Goal: Task Accomplishment & Management: Use online tool/utility

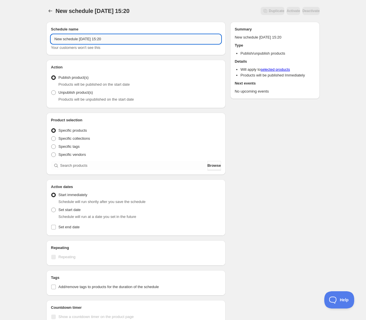
click at [105, 42] on input "New schedule Aug 22 2025 15:20" at bounding box center [136, 38] width 170 height 9
drag, startPoint x: 117, startPoint y: 38, endPoint x: 4, endPoint y: 41, distance: 113.3
click at [4, 41] on div "New schedule Aug 22 2025 15:20. This page is ready New schedule Aug 22 2025 15:…" at bounding box center [183, 219] width 366 height 438
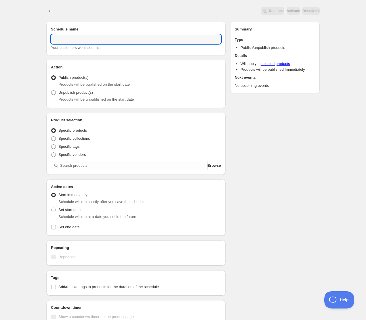
scroll to position [1, 0]
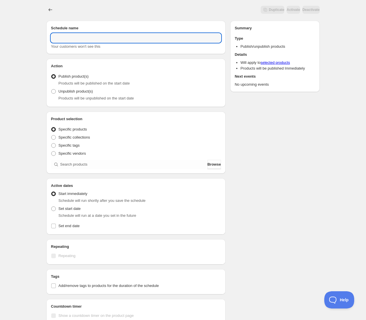
paste input "4571553059723 4571553060606 4571553060613 4571553060620 4571553060637 457155306…"
type input "4571553059723 4571553060606 4571553060613 4571553060620 4571553060637 457155306…"
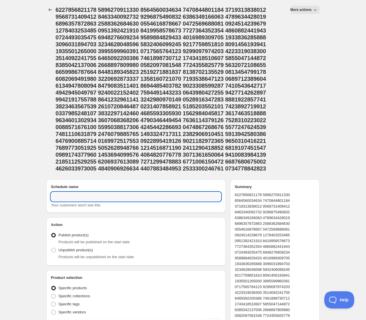
scroll to position [0, 0]
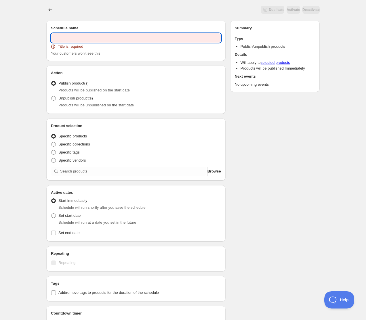
paste input "LAWSON presents TrySail 10th Anniversary Tour 2025 “BestSail“"
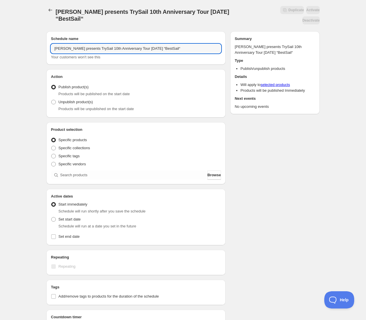
scroll to position [1, 0]
type input "LAWSON presents TrySail 10th Anniversary Tour 2025 “BestSail“ 事前販売"
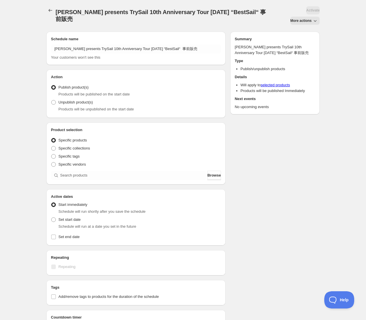
click at [145, 83] on div "Publish product(s) Products will be published on the start date" at bounding box center [136, 90] width 170 height 14
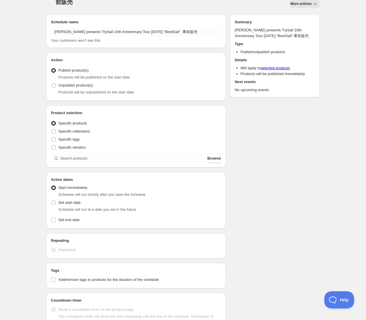
scroll to position [21, 0]
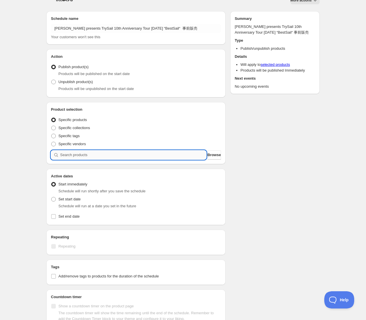
click at [87, 150] on input "search" at bounding box center [133, 154] width 146 height 9
click at [88, 150] on input "search" at bounding box center [133, 154] width 146 height 9
paste input "TrySail 10th Anniversary Tour 2025 “BestSail“"
type input "TrySail 10th Anniversary Tour 2025 “BestSail“"
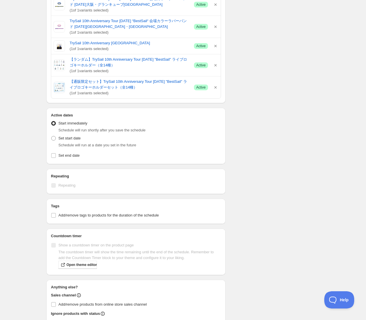
scroll to position [900, 0]
click at [53, 157] on input "Set end date" at bounding box center [53, 155] width 5 height 5
checkbox input "true"
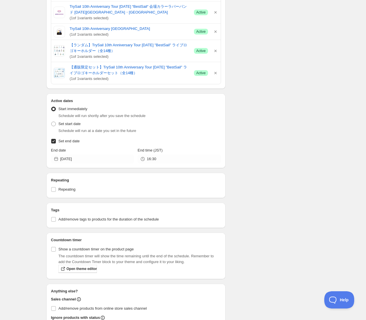
scroll to position [919, 0]
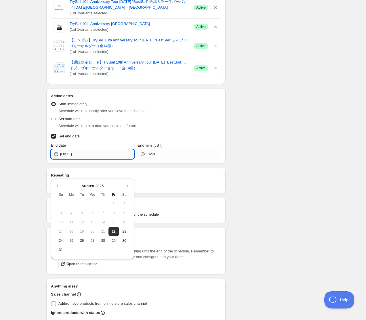
drag, startPoint x: 87, startPoint y: 173, endPoint x: 84, endPoint y: 171, distance: 3.5
click at [86, 159] on input "2025-08-22" at bounding box center [97, 153] width 74 height 9
click at [125, 233] on span "23" at bounding box center [124, 231] width 6 height 5
type input "2025-08-23"
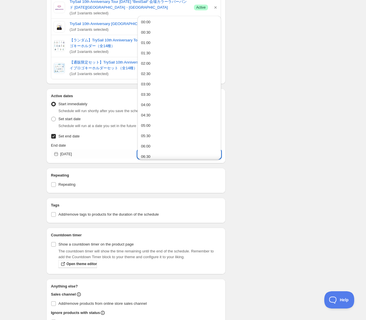
click at [194, 159] on input "16:30" at bounding box center [184, 153] width 74 height 9
click at [151, 116] on button "12:00" at bounding box center [179, 112] width 80 height 9
type input "12:00"
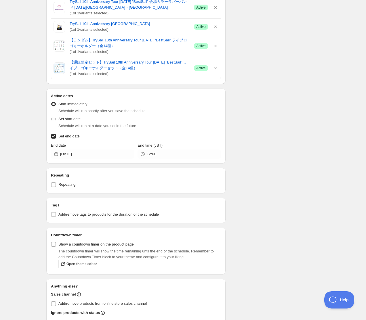
scroll to position [968, 0]
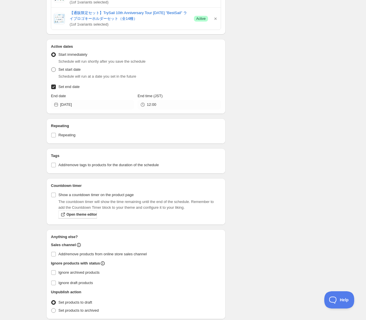
click at [56, 72] on span at bounding box center [53, 69] width 5 height 5
click at [51, 68] on input "Set start date" at bounding box center [51, 67] width 0 height 0
radio input "true"
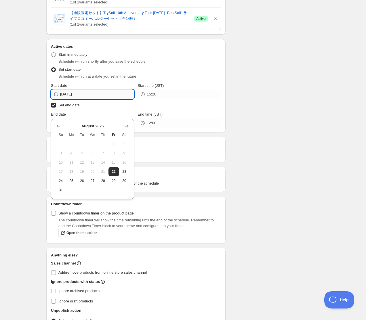
click at [93, 99] on input "2025-08-22" at bounding box center [97, 94] width 74 height 9
click at [124, 169] on span "23" at bounding box center [124, 171] width 6 height 5
type input "2025-08-23"
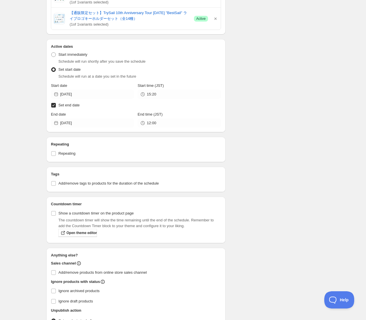
click at [164, 118] on div "Active Date Type Start immediately Schedule will run shortly after you save the…" at bounding box center [136, 88] width 170 height 78
click at [162, 99] on input "15:20" at bounding box center [184, 94] width 74 height 9
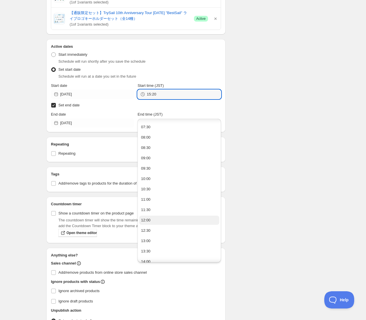
scroll to position [153, 0]
click at [149, 219] on div "12:00" at bounding box center [145, 220] width 9 height 6
type input "12:00"
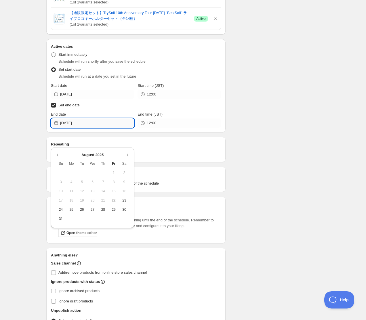
click at [90, 128] on input "2025-08-23" at bounding box center [97, 122] width 74 height 9
click at [58, 218] on span "31" at bounding box center [61, 219] width 6 height 5
type input "2025-08-31"
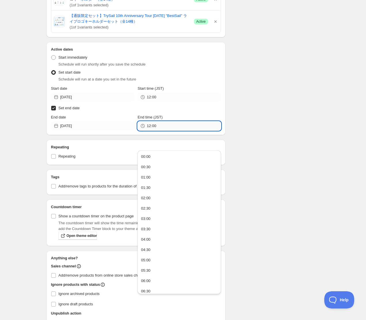
click at [189, 130] on input "12:00" at bounding box center [184, 125] width 74 height 9
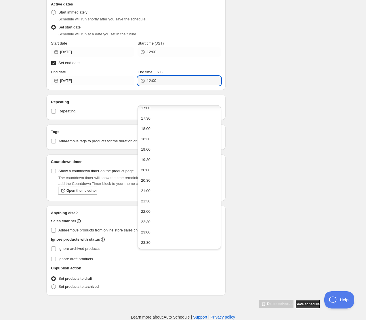
scroll to position [1028, 0]
click at [152, 238] on button "23:30" at bounding box center [179, 242] width 80 height 9
click at [157, 79] on input "23:30" at bounding box center [184, 80] width 74 height 9
type input "23:59"
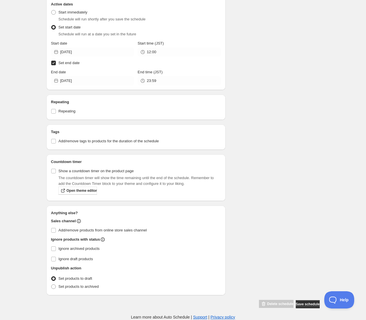
scroll to position [1022, 0]
click at [52, 251] on input "Ignore archived products" at bounding box center [53, 248] width 5 height 5
checkbox input "true"
click at [54, 261] on input "Ignore draft products" at bounding box center [53, 259] width 5 height 5
checkbox input "true"
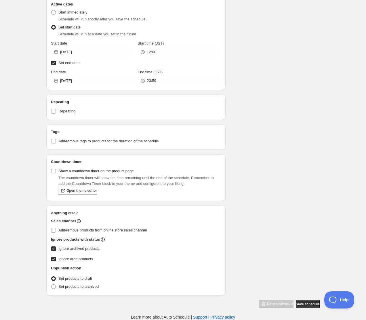
scroll to position [1028, 0]
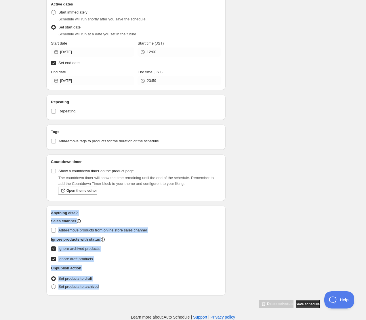
drag, startPoint x: 51, startPoint y: 214, endPoint x: 130, endPoint y: 295, distance: 113.6
copy div "Anything else? Sales channel Add/remove products from online store sales channe…"
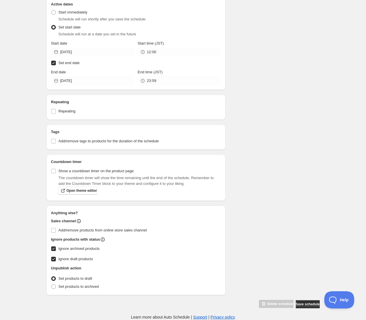
drag, startPoint x: 299, startPoint y: 306, endPoint x: 285, endPoint y: 209, distance: 97.6
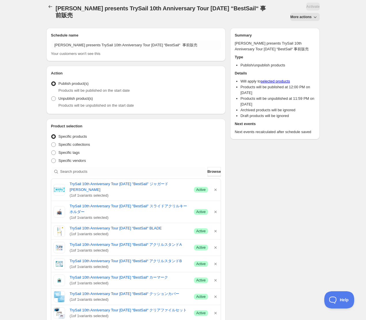
scroll to position [0, 0]
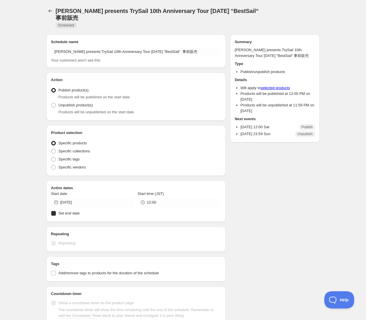
radio input "true"
checkbox input "true"
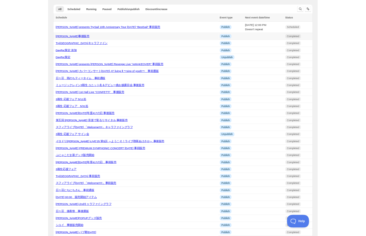
scroll to position [3, 0]
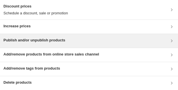
click at [68, 43] on div "Publish and/or unpublish products" at bounding box center [88, 40] width 171 height 7
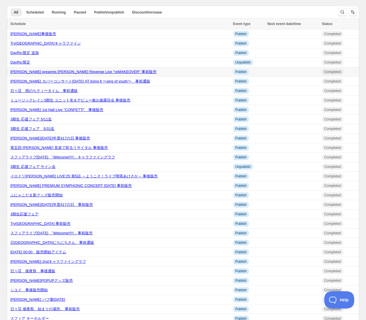
click at [112, 72] on link "LAWSON presents 夏川椎菜 Revenge Live "reMAKEOVER" 事前販売" at bounding box center [83, 72] width 146 height 4
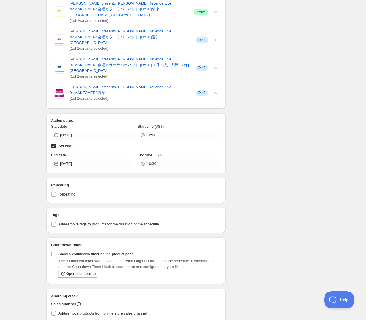
scroll to position [576, 0]
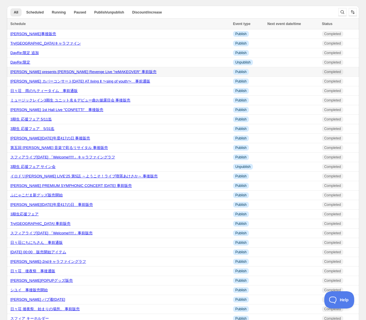
click at [46, 75] on div "LAWSON presents 夏川椎菜 Revenge Live "reMAKEOVER" 事前販売" at bounding box center [119, 72] width 219 height 6
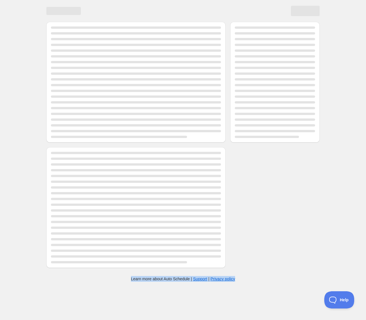
click at [46, 76] on div "Page loading" at bounding box center [135, 82] width 179 height 121
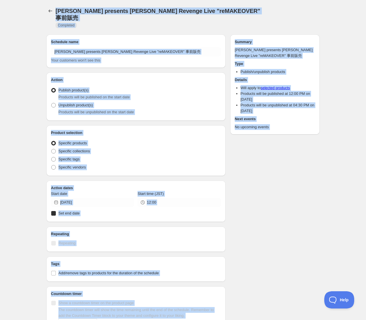
radio input "true"
checkbox input "true"
